Goal: Task Accomplishment & Management: Use online tool/utility

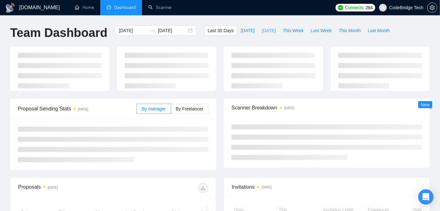
click at [262, 32] on span "[DATE]" at bounding box center [269, 30] width 14 height 7
type input "[DATE]"
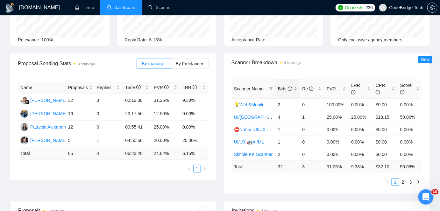
scroll to position [58, 0]
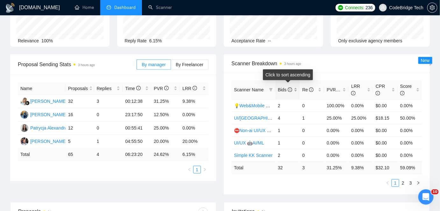
click at [287, 87] on span "Bids" at bounding box center [285, 89] width 14 height 5
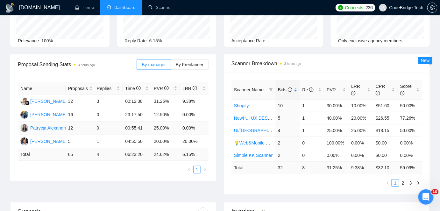
scroll to position [0, 0]
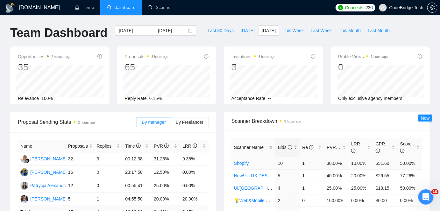
click at [242, 161] on link "Shopify" at bounding box center [241, 163] width 15 height 5
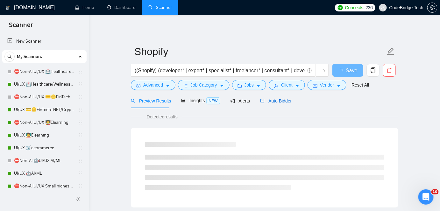
click at [263, 98] on span "Auto Bidder" at bounding box center [276, 100] width 32 height 5
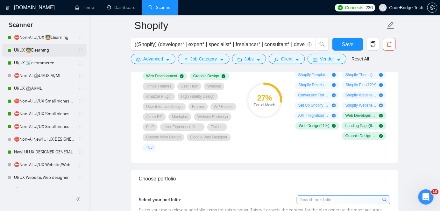
scroll to position [116, 0]
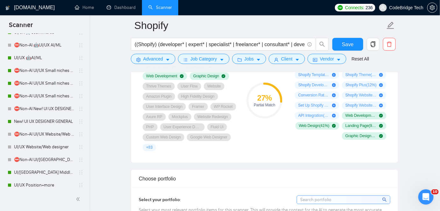
drag, startPoint x: 39, startPoint y: 59, endPoint x: 272, endPoint y: 90, distance: 235.1
click at [39, 59] on link "UI/UX 🤖AI/ML" at bounding box center [44, 58] width 60 height 13
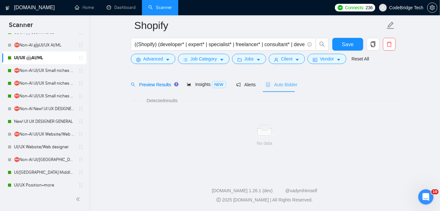
scroll to position [21, 0]
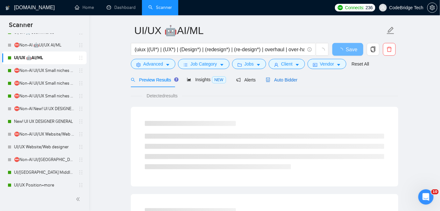
click at [280, 83] on div "Auto Bidder" at bounding box center [282, 79] width 32 height 7
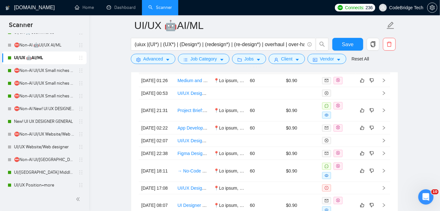
scroll to position [1791, 0]
click at [48, 119] on link "New! UI UX DESIGNER GENERAL" at bounding box center [44, 121] width 60 height 13
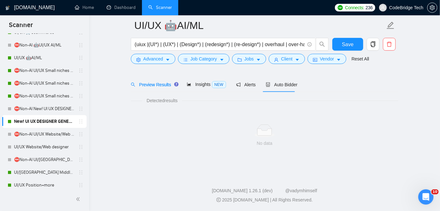
scroll to position [21, 0]
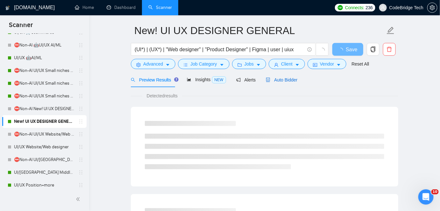
click at [285, 81] on span "Auto Bidder" at bounding box center [282, 79] width 32 height 5
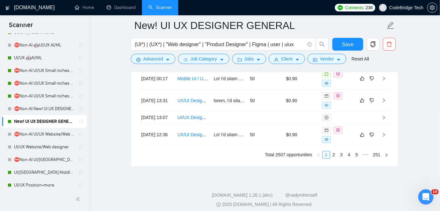
scroll to position [1908, 0]
click at [333, 158] on link "2" at bounding box center [333, 154] width 7 height 7
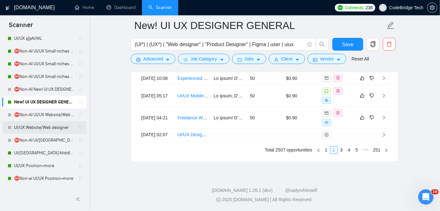
scroll to position [144, 0]
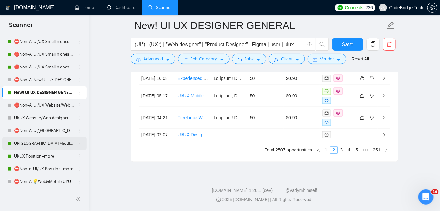
click at [41, 147] on link "UI/[GEOGRAPHIC_DATA] Middle - [GEOGRAPHIC_DATA], [GEOGRAPHIC_DATA], [GEOGRAPHIC…" at bounding box center [44, 143] width 60 height 13
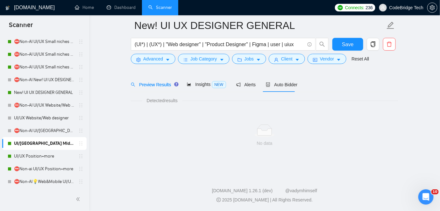
scroll to position [21, 0]
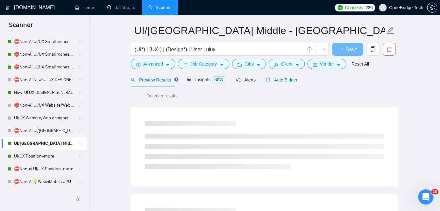
click at [270, 83] on div "Auto Bidder" at bounding box center [282, 79] width 32 height 7
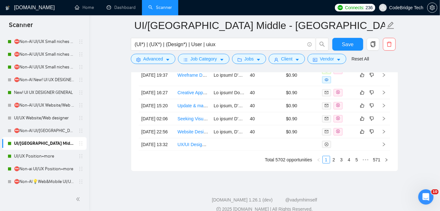
scroll to position [1860, 0]
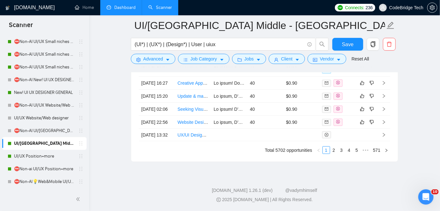
drag, startPoint x: 119, startPoint y: 9, endPoint x: 137, endPoint y: 1, distance: 20.6
click at [119, 9] on link "Dashboard" at bounding box center [121, 7] width 29 height 5
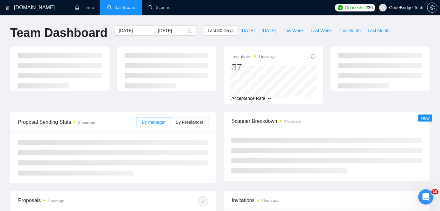
click at [351, 33] on span "This Month" at bounding box center [350, 30] width 22 height 7
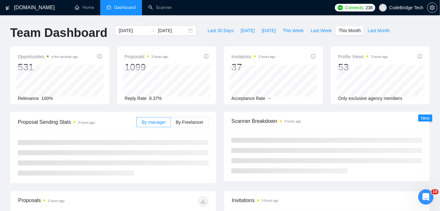
type input "[DATE]"
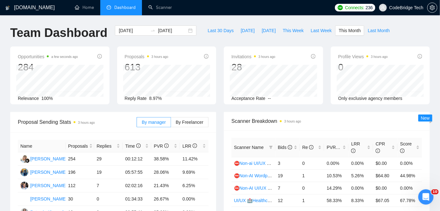
scroll to position [29, 0]
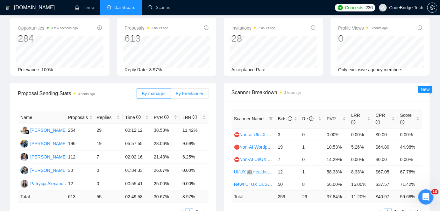
click at [193, 94] on span "By Freelancer" at bounding box center [190, 93] width 28 height 5
click at [171, 95] on input "By Freelancer" at bounding box center [171, 95] width 0 height 0
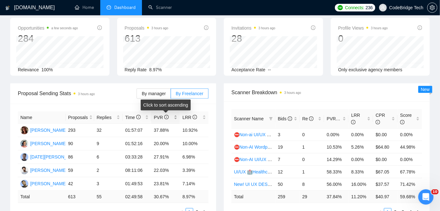
click at [161, 115] on span "PVR" at bounding box center [161, 117] width 15 height 5
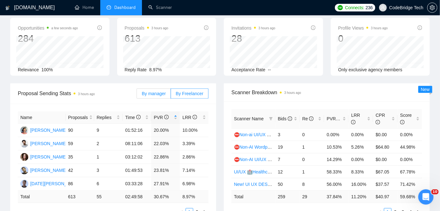
click at [158, 93] on span "By manager" at bounding box center [154, 93] width 24 height 5
click at [137, 95] on input "By manager" at bounding box center [137, 95] width 0 height 0
click at [184, 93] on span "By Freelancer" at bounding box center [190, 93] width 28 height 5
click at [181, 95] on span "By Freelancer" at bounding box center [190, 93] width 28 height 5
click at [171, 95] on input "By Freelancer" at bounding box center [171, 95] width 0 height 0
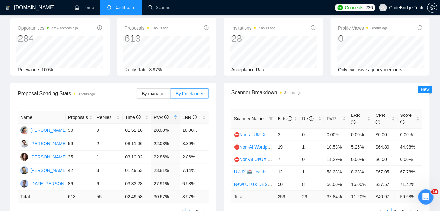
click at [165, 115] on icon "info-circle" at bounding box center [166, 117] width 4 height 4
click at [154, 91] on span "By manager" at bounding box center [154, 93] width 24 height 5
click at [137, 95] on input "By manager" at bounding box center [137, 95] width 0 height 0
click at [192, 94] on span "By Freelancer" at bounding box center [190, 93] width 28 height 5
click at [171, 95] on input "By Freelancer" at bounding box center [171, 95] width 0 height 0
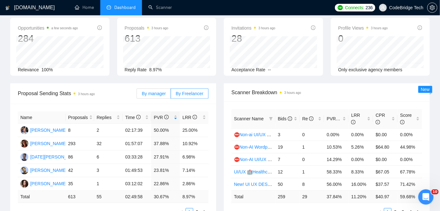
click at [156, 91] on span "By manager" at bounding box center [154, 93] width 24 height 5
click at [137, 95] on input "By manager" at bounding box center [137, 95] width 0 height 0
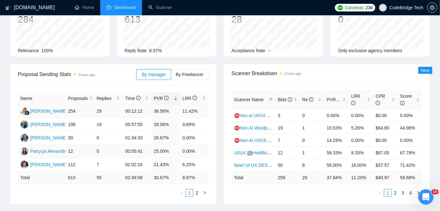
scroll to position [58, 0]
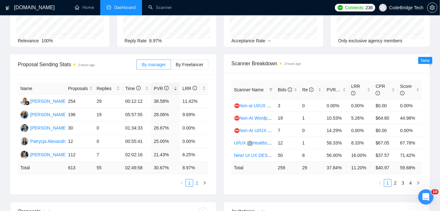
click at [197, 181] on link "2" at bounding box center [196, 182] width 7 height 7
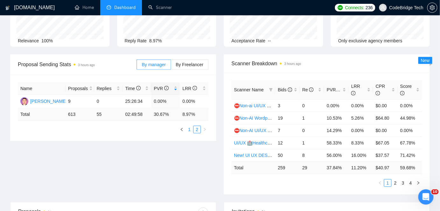
click at [190, 130] on link "1" at bounding box center [189, 129] width 7 height 7
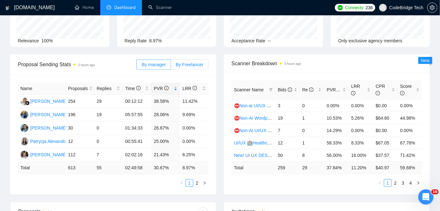
click at [194, 67] on label "By Freelancer" at bounding box center [190, 65] width 38 height 10
click at [171, 66] on input "By Freelancer" at bounding box center [171, 66] width 0 height 0
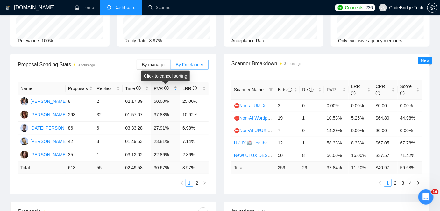
click at [160, 86] on span "PVR" at bounding box center [161, 88] width 15 height 5
click at [161, 88] on span "PVR" at bounding box center [161, 88] width 15 height 5
click at [161, 87] on span "PVR" at bounding box center [161, 88] width 15 height 5
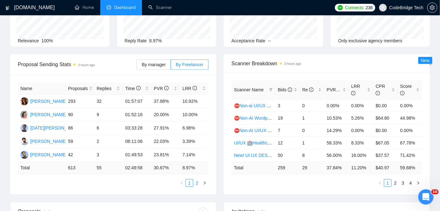
click at [196, 183] on link "2" at bounding box center [196, 182] width 7 height 7
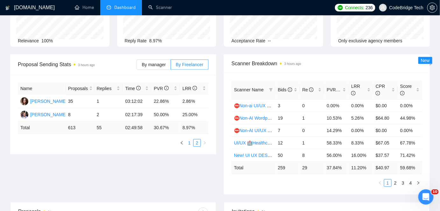
click at [190, 145] on link "1" at bounding box center [189, 142] width 7 height 7
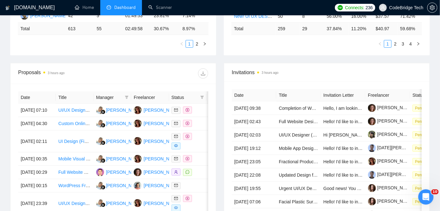
scroll to position [202, 0]
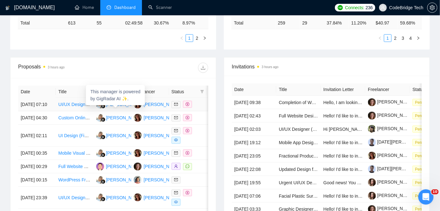
click at [126, 92] on span "This manager is powered by GigRadar AI ✨." at bounding box center [115, 95] width 50 height 12
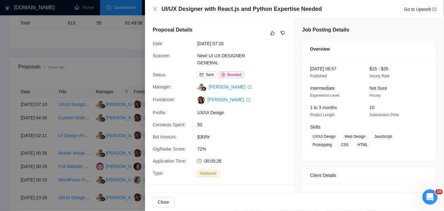
click at [121, 59] on div at bounding box center [222, 105] width 444 height 211
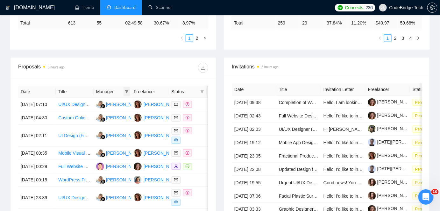
click at [125, 91] on icon "filter" at bounding box center [127, 92] width 4 height 4
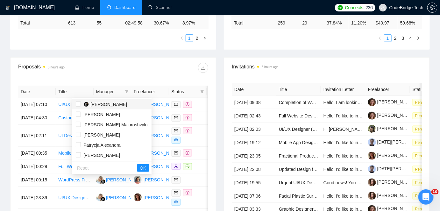
click at [103, 104] on span "[PERSON_NAME]" at bounding box center [108, 104] width 37 height 5
checkbox input "true"
click at [140, 168] on span "OK" at bounding box center [143, 168] width 6 height 7
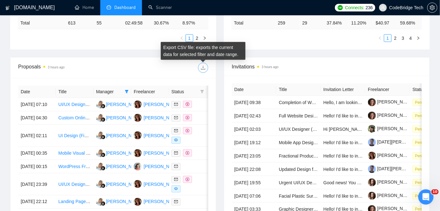
click at [201, 69] on icon "download" at bounding box center [203, 68] width 4 height 4
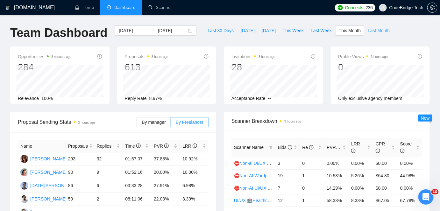
click at [368, 32] on span "Last Month" at bounding box center [379, 30] width 22 height 7
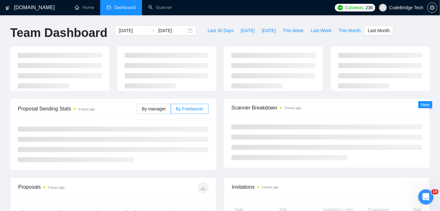
type input "[DATE]"
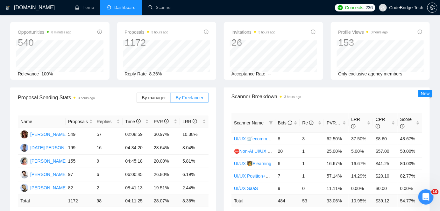
scroll to position [58, 0]
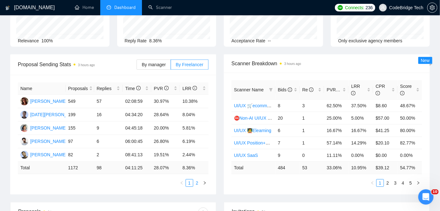
click at [195, 184] on link "2" at bounding box center [196, 182] width 7 height 7
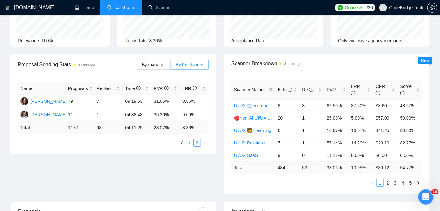
click at [188, 144] on link "1" at bounding box center [189, 142] width 7 height 7
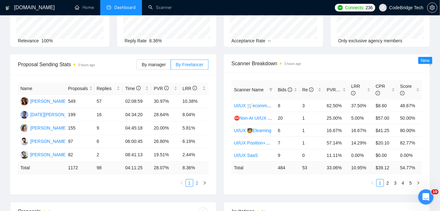
click at [197, 184] on link "2" at bounding box center [196, 182] width 7 height 7
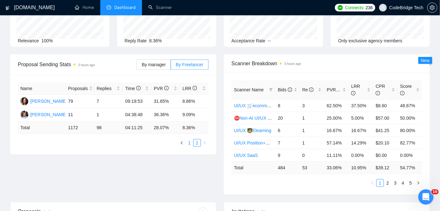
click at [190, 141] on link "1" at bounding box center [189, 142] width 7 height 7
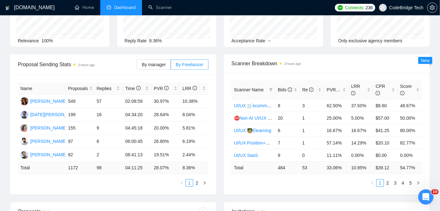
click at [195, 184] on link "2" at bounding box center [196, 182] width 7 height 7
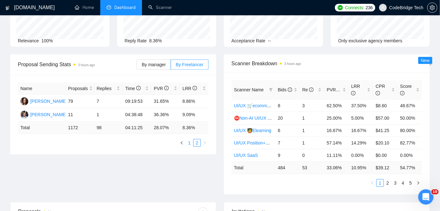
click at [188, 142] on link "1" at bounding box center [189, 142] width 7 height 7
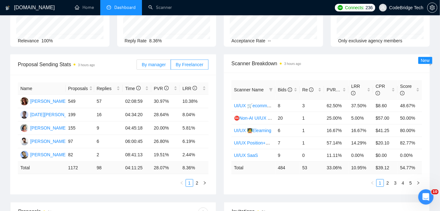
click at [155, 62] on span "By manager" at bounding box center [154, 64] width 24 height 5
click at [137, 66] on input "By manager" at bounding box center [137, 66] width 0 height 0
click at [186, 62] on span "By Freelancer" at bounding box center [190, 64] width 28 height 5
click at [171, 66] on input "By Freelancer" at bounding box center [171, 66] width 0 height 0
click at [165, 65] on span "By manager" at bounding box center [154, 64] width 24 height 5
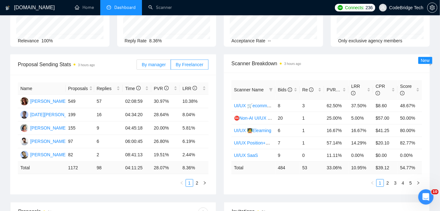
click at [137, 66] on input "By manager" at bounding box center [137, 66] width 0 height 0
click at [197, 186] on link "2" at bounding box center [196, 182] width 7 height 7
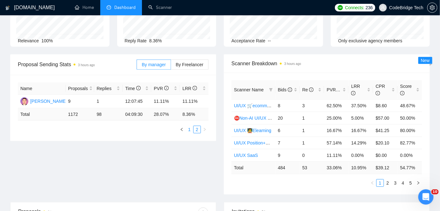
click at [190, 129] on link "1" at bounding box center [189, 129] width 7 height 7
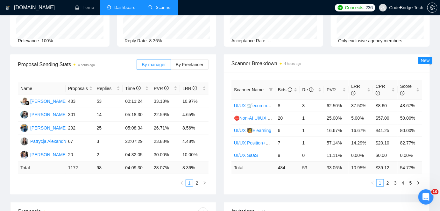
click at [159, 8] on link "Scanner" at bounding box center [160, 7] width 24 height 5
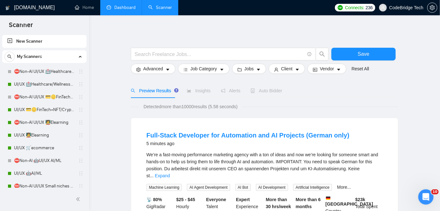
click at [117, 6] on link "Dashboard" at bounding box center [121, 7] width 29 height 5
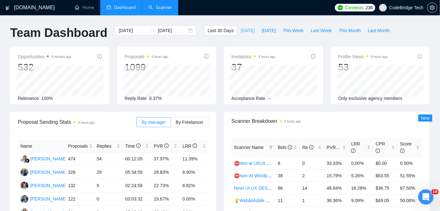
click at [241, 32] on span "[DATE]" at bounding box center [248, 30] width 14 height 7
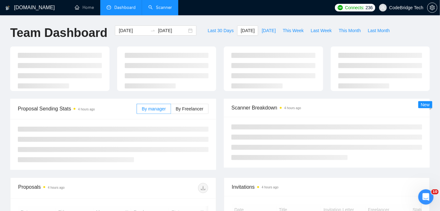
type input "[DATE]"
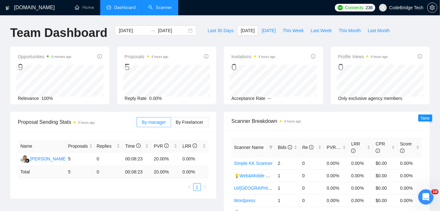
click at [149, 10] on link "Scanner" at bounding box center [160, 7] width 24 height 5
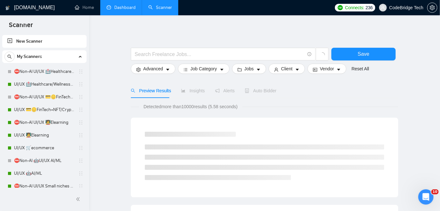
click at [115, 9] on link "Dashboard" at bounding box center [121, 7] width 29 height 5
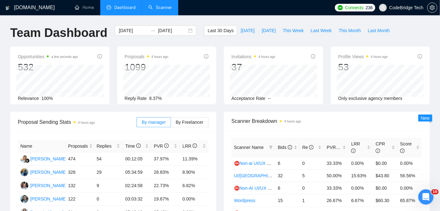
click at [148, 10] on link "Scanner" at bounding box center [160, 7] width 24 height 5
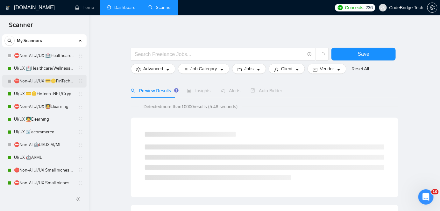
scroll to position [29, 0]
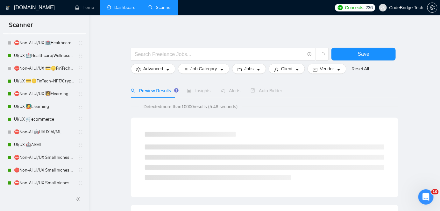
click at [124, 10] on link "Dashboard" at bounding box center [121, 7] width 29 height 5
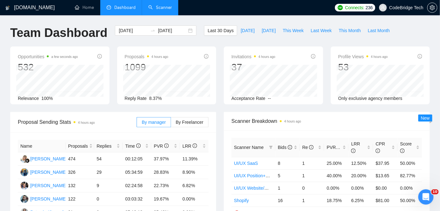
click at [148, 7] on link "Scanner" at bounding box center [160, 7] width 24 height 5
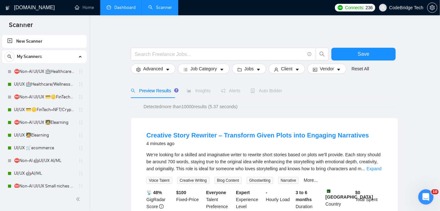
click at [131, 9] on link "Dashboard" at bounding box center [121, 7] width 29 height 5
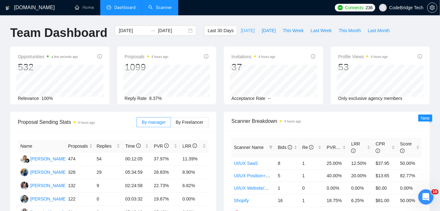
click at [244, 34] on button "[DATE]" at bounding box center [247, 30] width 21 height 10
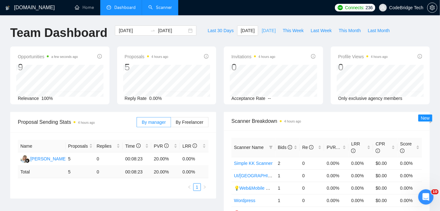
click at [262, 28] on span "[DATE]" at bounding box center [269, 30] width 14 height 7
type input "[DATE]"
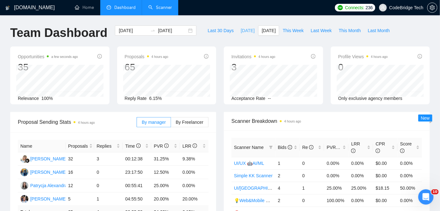
click at [247, 29] on button "[DATE]" at bounding box center [247, 30] width 21 height 10
type input "[DATE]"
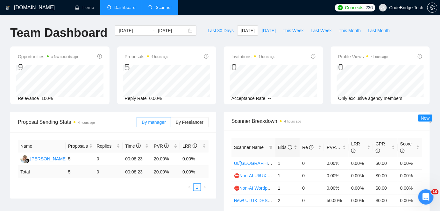
click at [281, 146] on span "Bids" at bounding box center [285, 147] width 14 height 5
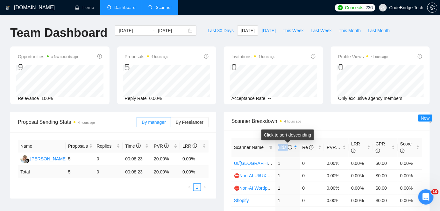
click at [280, 147] on span "Bids" at bounding box center [285, 147] width 14 height 5
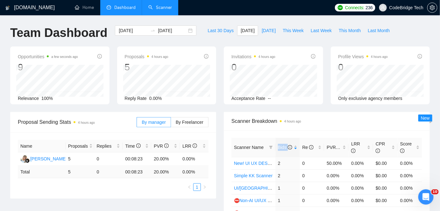
click at [163, 7] on link "Scanner" at bounding box center [160, 7] width 24 height 5
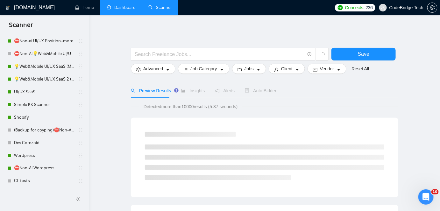
scroll to position [297, 0]
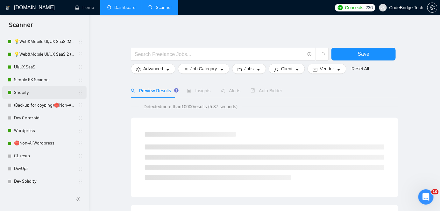
click at [32, 87] on link "Shopify" at bounding box center [44, 92] width 60 height 13
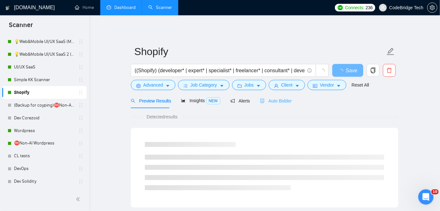
click at [273, 105] on div "Auto Bidder" at bounding box center [276, 100] width 32 height 15
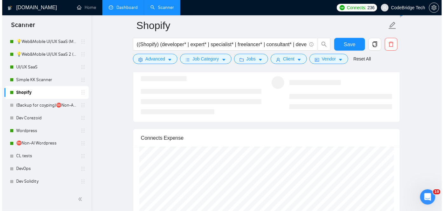
scroll to position [1186, 0]
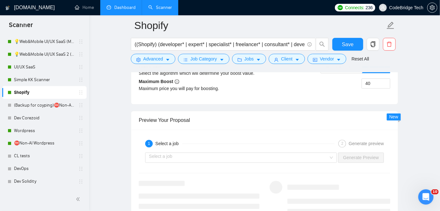
click at [159, 64] on form "Shopify ((Shopify) (developer* | expert* | specialist* | freelancer* | consulta…" at bounding box center [264, 41] width 267 height 52
click at [159, 64] on button "Advanced" at bounding box center [153, 59] width 45 height 10
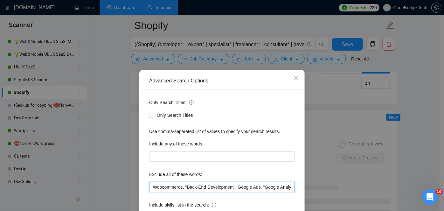
click at [151, 187] on input "Woocommerce, "Back-End Development", Google Ads, "Google Analytics", "Google Sh…" at bounding box center [222, 187] width 146 height 10
drag, startPoint x: 228, startPoint y: 187, endPoint x: 289, endPoint y: 186, distance: 61.8
click at [289, 186] on input "Woocommerce, "Back-End Development", Google Ads, "Google Analytics", "Google Sh…" at bounding box center [222, 187] width 146 height 10
click at [257, 186] on input "Woocommerce, "Back-End Development", Google Ads, "Google Analytics", "Google Sh…" at bounding box center [222, 187] width 146 height 10
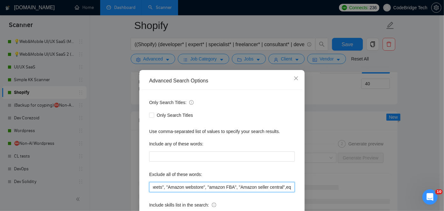
click at [223, 187] on input "Woocommerce, "Back-End Development", Google Ads, "Google Analytics", "Google Sh…" at bounding box center [222, 187] width 146 height 10
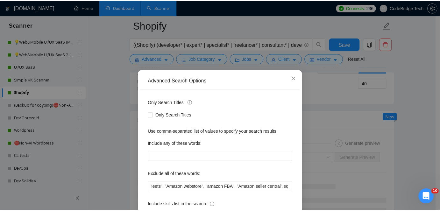
scroll to position [0, 0]
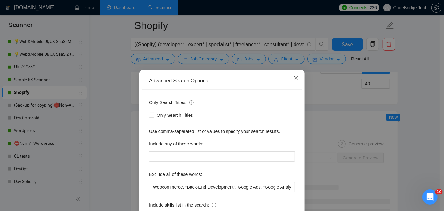
click at [294, 76] on icon "close" at bounding box center [296, 78] width 5 height 5
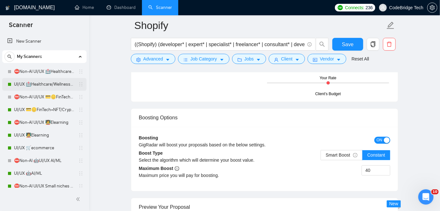
click at [26, 86] on link "UI/UX 🏥Healthcare/Wellness/Sports/Fitness" at bounding box center [44, 84] width 60 height 13
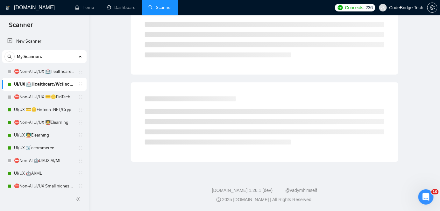
scroll to position [21, 0]
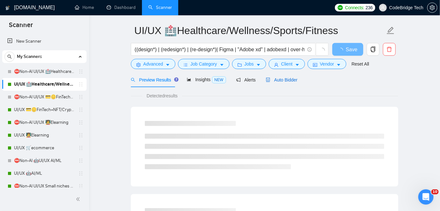
click at [277, 78] on span "Auto Bidder" at bounding box center [282, 79] width 32 height 5
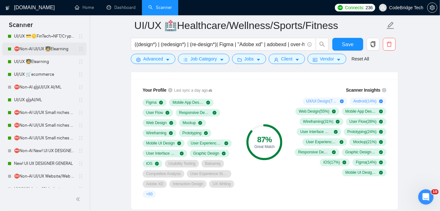
scroll to position [87, 0]
